Goal: Information Seeking & Learning: Find specific fact

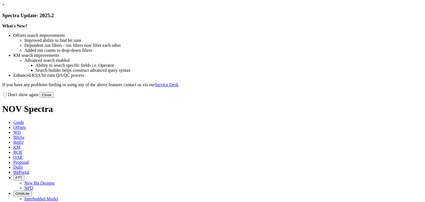
drag, startPoint x: 332, startPoint y: 44, endPoint x: 311, endPoint y: 43, distance: 21.0
click at [5, 7] on link "×" at bounding box center [3, 4] width 2 height 5
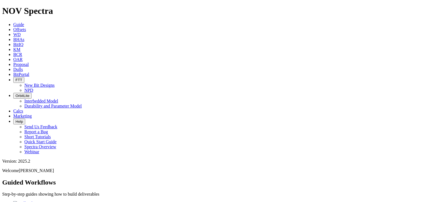
click at [26, 27] on span "Offsets" at bounding box center [19, 29] width 13 height 5
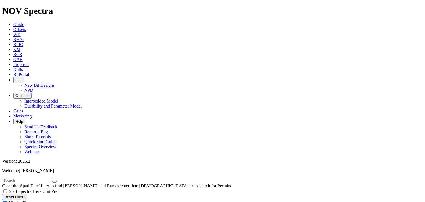
click at [39, 177] on input "text" at bounding box center [26, 180] width 49 height 6
type input "sawtooth"
